Goal: Task Accomplishment & Management: Complete application form

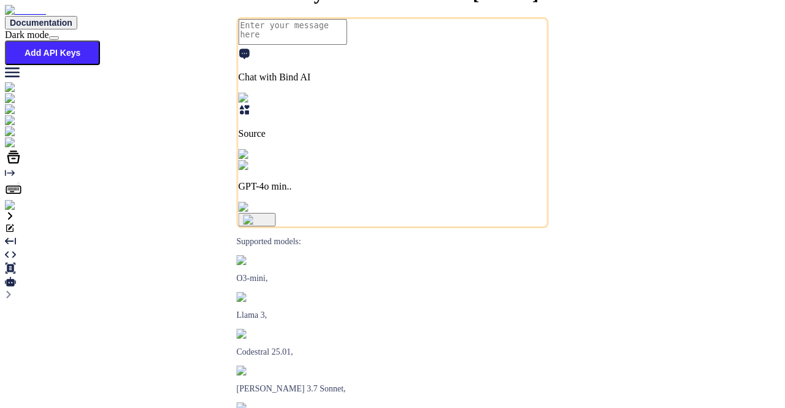
type textarea "x"
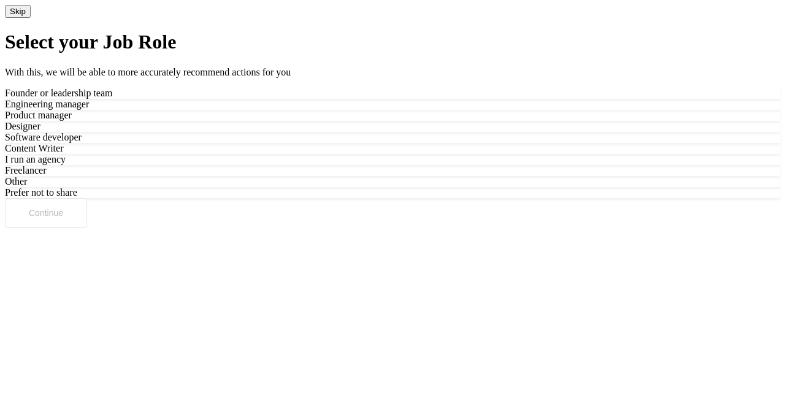
click at [31, 18] on button "Skip" at bounding box center [18, 11] width 26 height 13
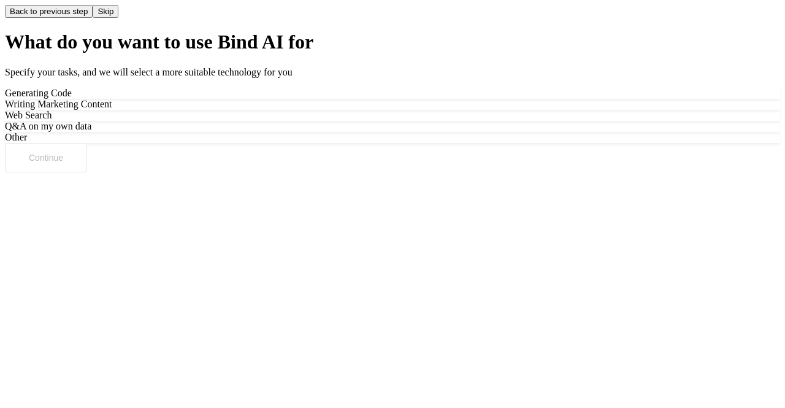
click at [118, 18] on button "Skip" at bounding box center [106, 11] width 26 height 13
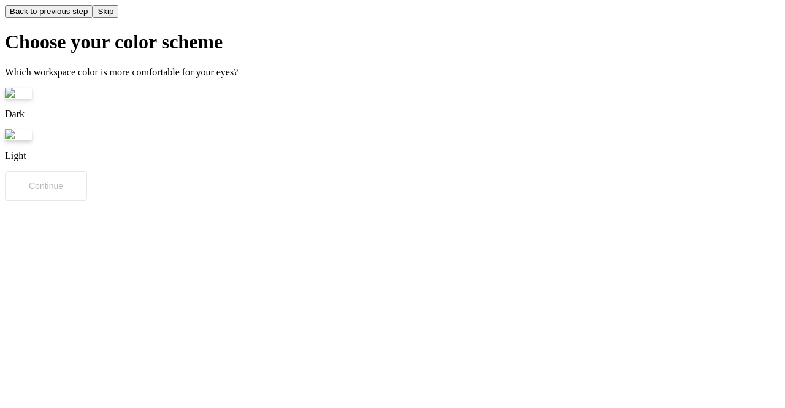
click at [118, 18] on button "Skip" at bounding box center [106, 11] width 26 height 13
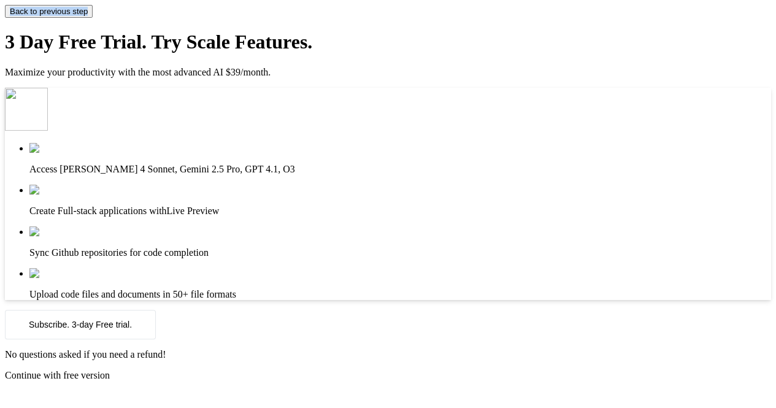
click at [744, 18] on div "Back to previous step" at bounding box center [388, 11] width 766 height 13
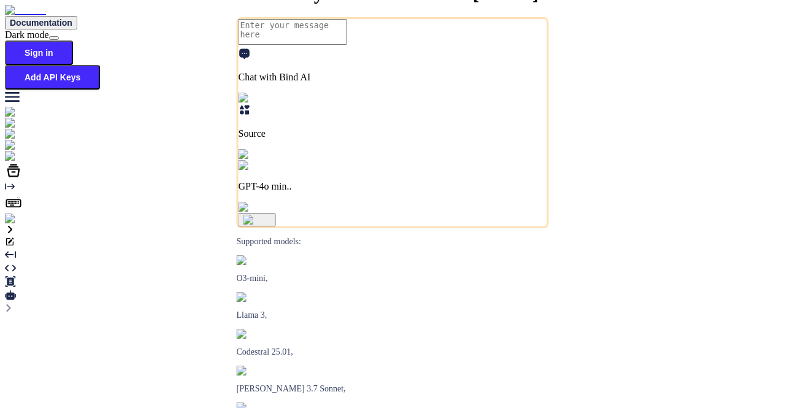
click at [400, 249] on div "What do you want to create [DATE]? Chat with Bind AI Source GPT-4o min.. Suppor…" at bounding box center [393, 249] width 776 height 0
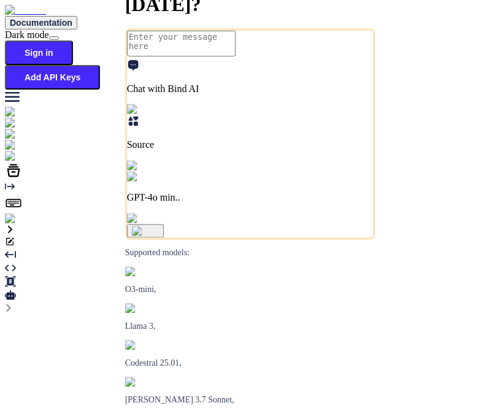
click at [18, 225] on img at bounding box center [22, 219] width 34 height 11
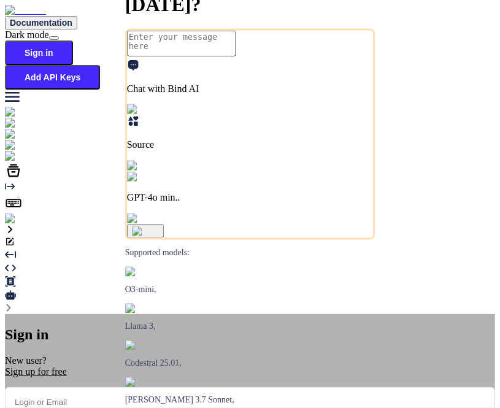
click at [223, 387] on input "email" at bounding box center [250, 402] width 490 height 30
click at [248, 366] on div "Sign up for free" at bounding box center [250, 371] width 490 height 11
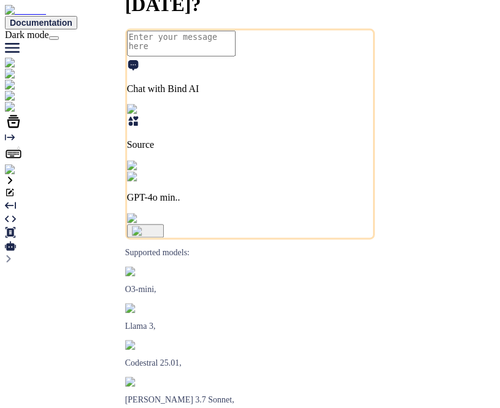
click at [21, 175] on img at bounding box center [25, 169] width 40 height 11
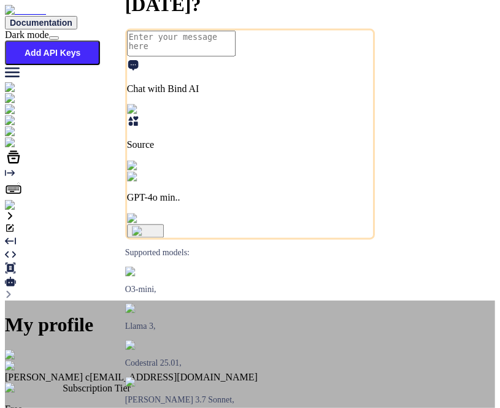
scroll to position [65, 0]
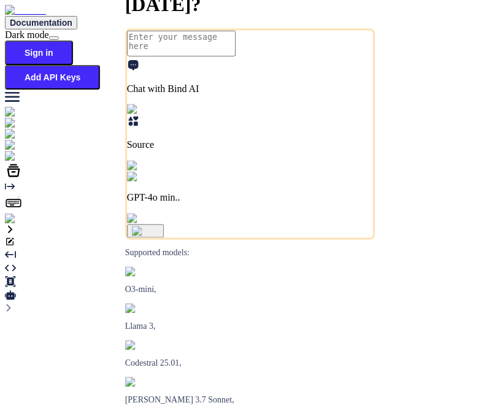
click at [17, 225] on img at bounding box center [22, 219] width 34 height 11
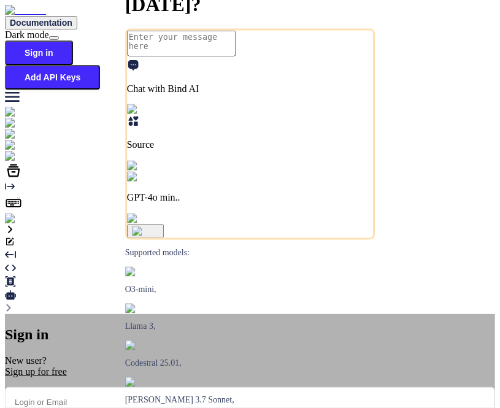
click at [239, 366] on div "Sign up for free" at bounding box center [250, 371] width 490 height 11
click at [229, 387] on input "email" at bounding box center [250, 402] width 490 height 30
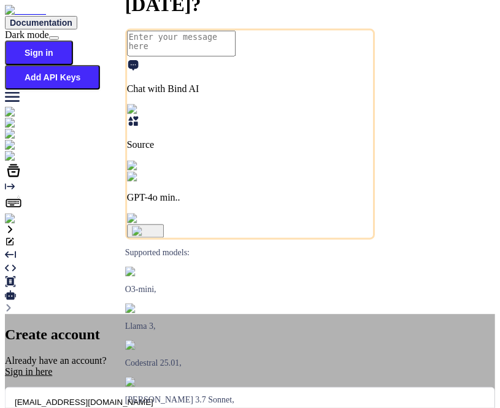
type input "[EMAIL_ADDRESS][DOMAIN_NAME]"
type input "[PERSON_NAME]"
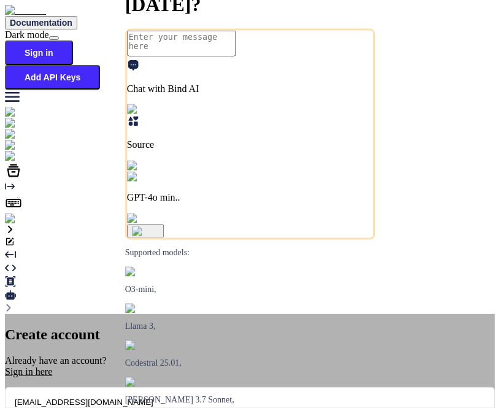
type input "c"
type input "wit"
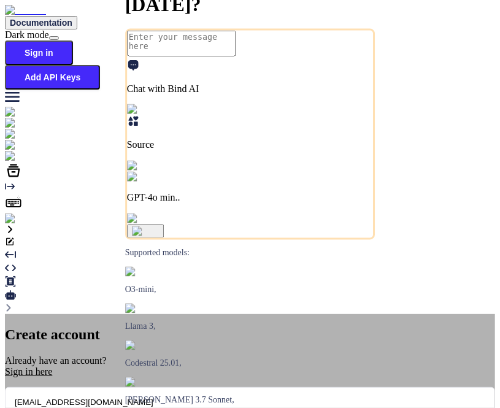
type input "[DOMAIN_NAME]"
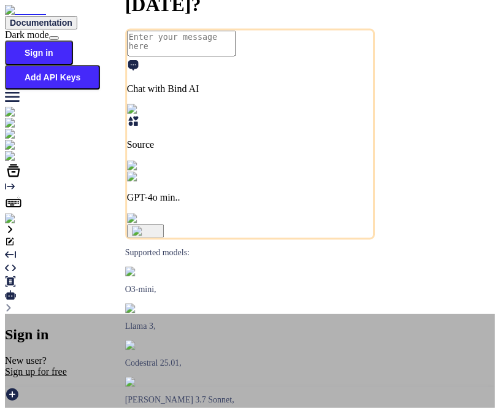
click at [241, 366] on div "Sign up for free" at bounding box center [250, 371] width 490 height 11
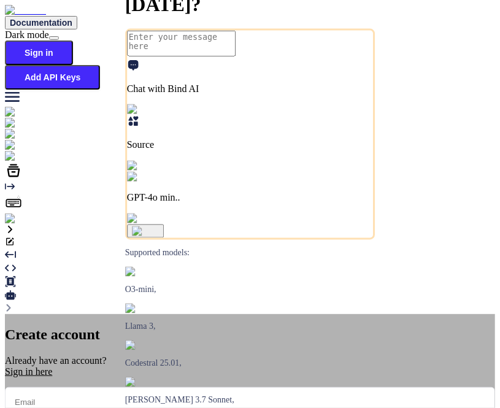
click at [232, 387] on input "email" at bounding box center [250, 402] width 490 height 30
type input "[EMAIL_ADDRESS][DOMAIN_NAME]"
type input "sar"
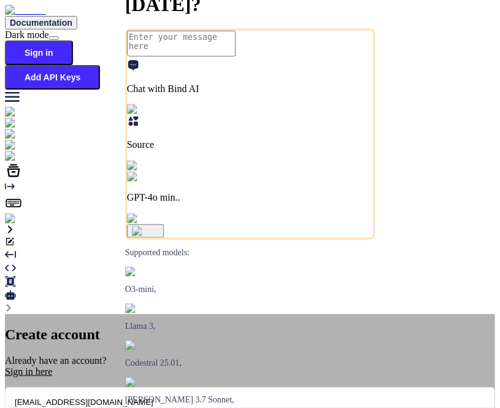
type input "c"
type input "wit"
type input "[DOMAIN_NAME]"
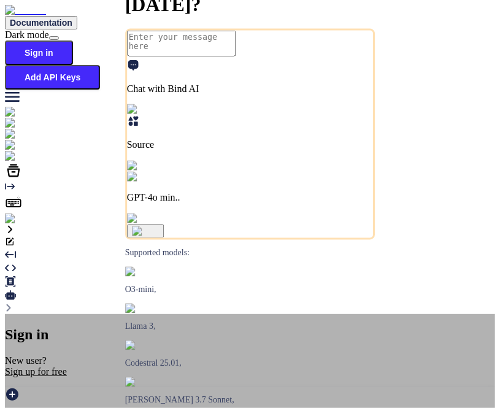
type input "[EMAIL_ADDRESS][DOMAIN_NAME]"
click at [260, 366] on div "Sign up for free" at bounding box center [250, 371] width 490 height 11
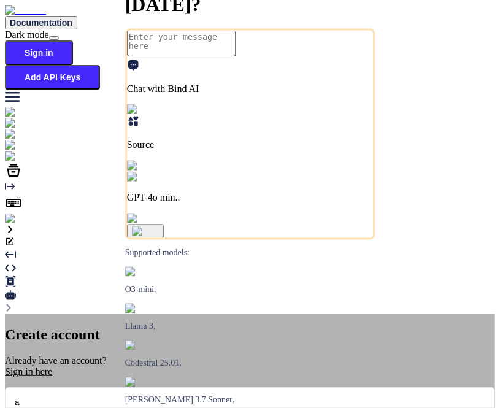
click at [241, 387] on input "a" at bounding box center [250, 402] width 490 height 30
type input "[EMAIL_ADDRESS][DOMAIN_NAME]"
type input "sa"
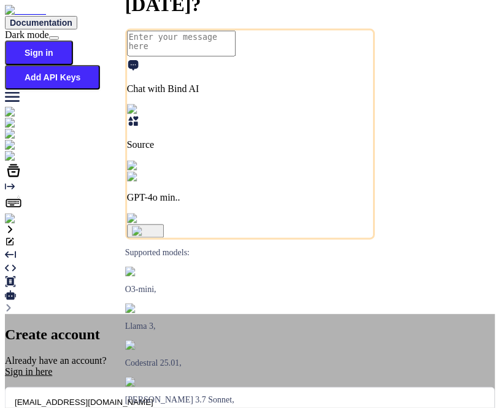
type input "c"
type input "wit"
type input "[DOMAIN_NAME]"
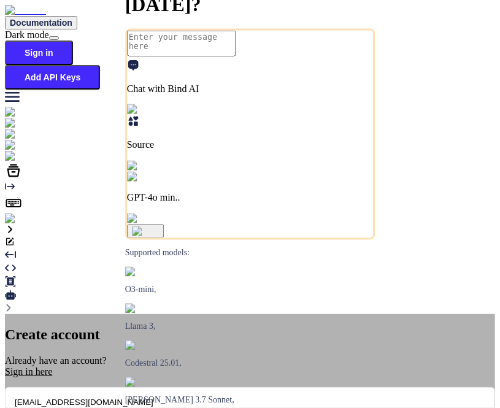
click at [228, 387] on input "[EMAIL_ADDRESS][DOMAIN_NAME]" at bounding box center [250, 402] width 490 height 30
type input "[EMAIL_ADDRESS][DOMAIN_NAME]"
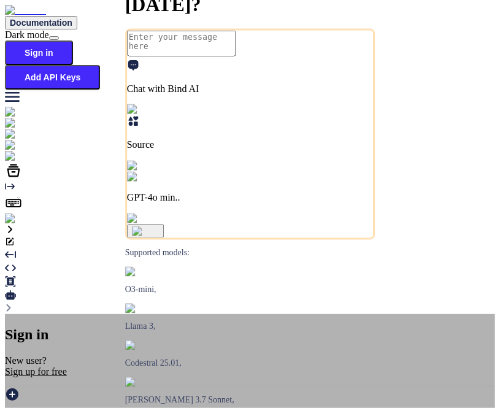
type input "[EMAIL_ADDRESS][DOMAIN_NAME]"
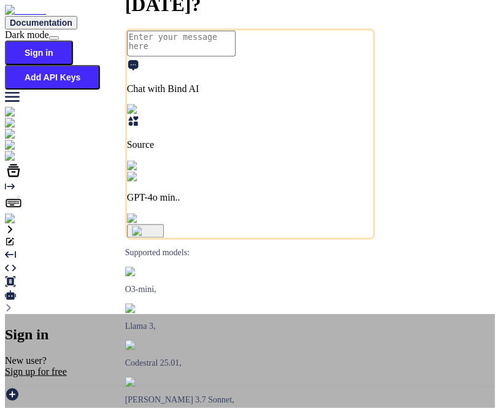
click at [226, 366] on div "Sign up for free" at bounding box center [250, 371] width 490 height 11
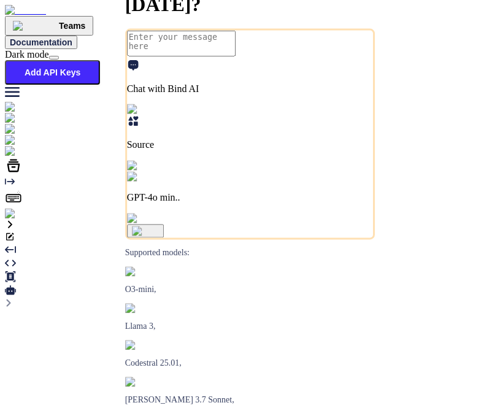
click at [26, 220] on img at bounding box center [25, 214] width 40 height 11
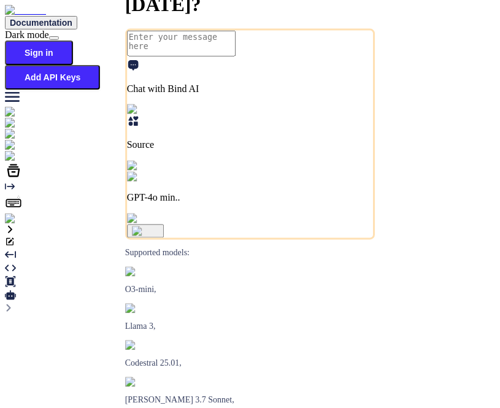
click at [15, 225] on img at bounding box center [22, 219] width 34 height 11
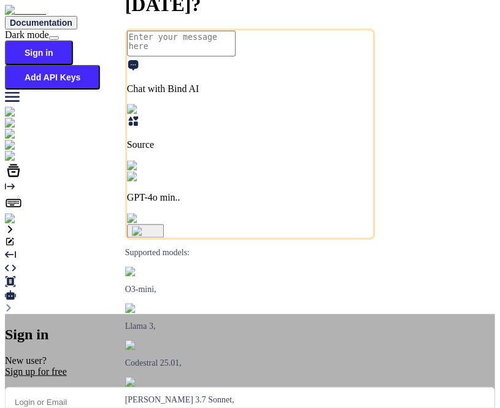
click at [260, 366] on div "Sign up for free" at bounding box center [250, 371] width 490 height 11
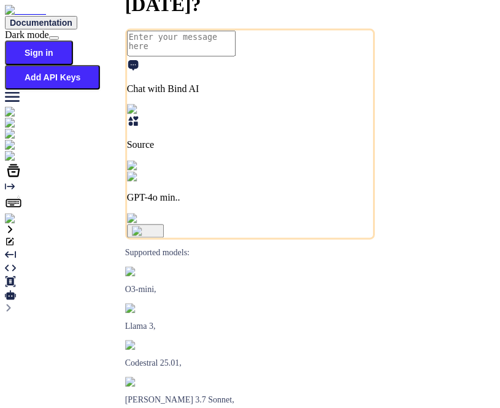
click at [17, 225] on img at bounding box center [22, 219] width 34 height 11
